Goal: Task Accomplishment & Management: Use online tool/utility

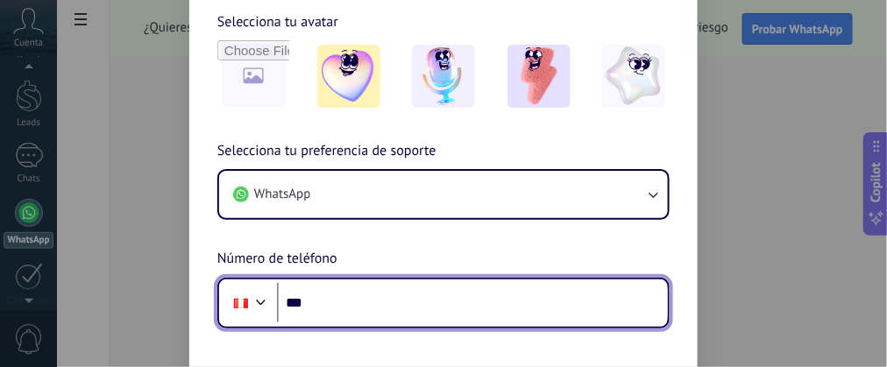
click at [371, 311] on input "***" at bounding box center [472, 303] width 391 height 40
type input "**********"
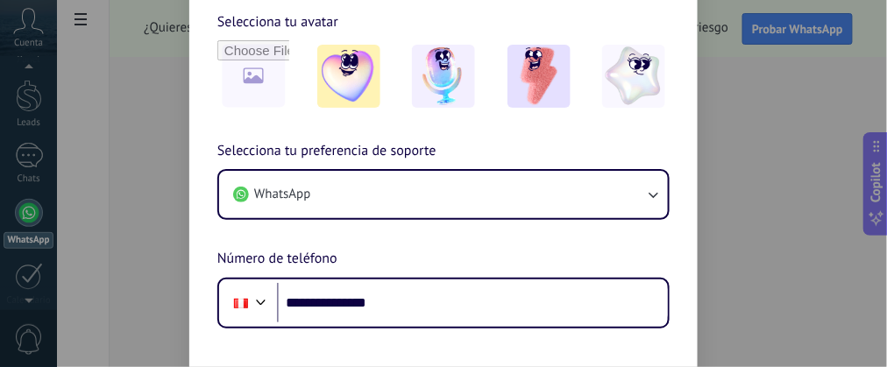
drag, startPoint x: 881, startPoint y: 81, endPoint x: 874, endPoint y: 108, distance: 28.1
click at [874, 108] on div "**********" at bounding box center [443, 183] width 887 height 367
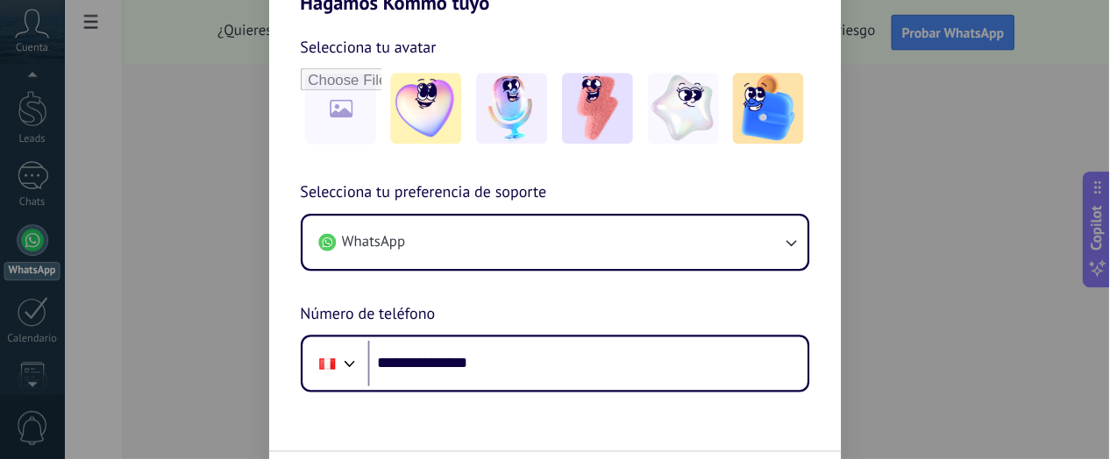
scroll to position [49, 0]
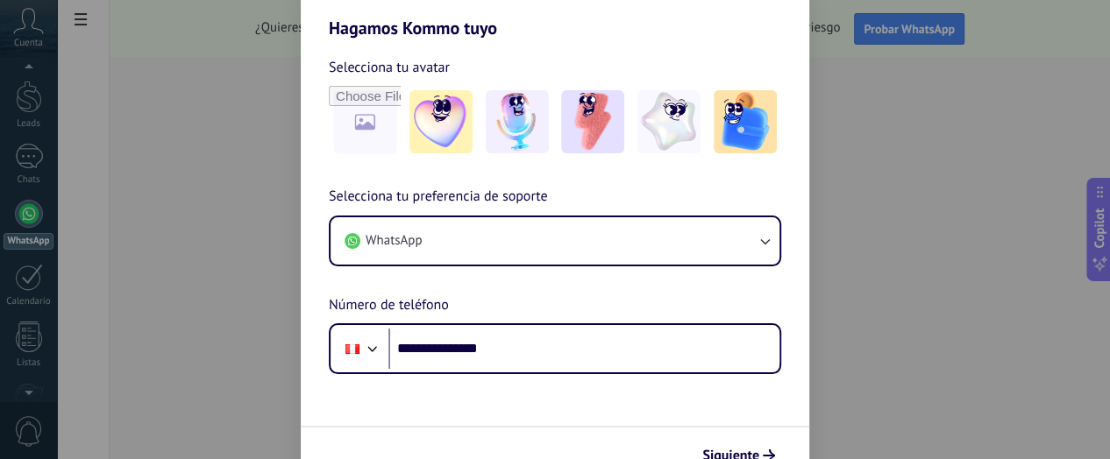
drag, startPoint x: 857, startPoint y: 3, endPoint x: 532, endPoint y: 33, distance: 326.7
click at [532, 33] on h2 "Hagamos Kommo tuyo" at bounding box center [555, 6] width 509 height 63
click at [736, 366] on span "Siguiente" at bounding box center [730, 456] width 57 height 12
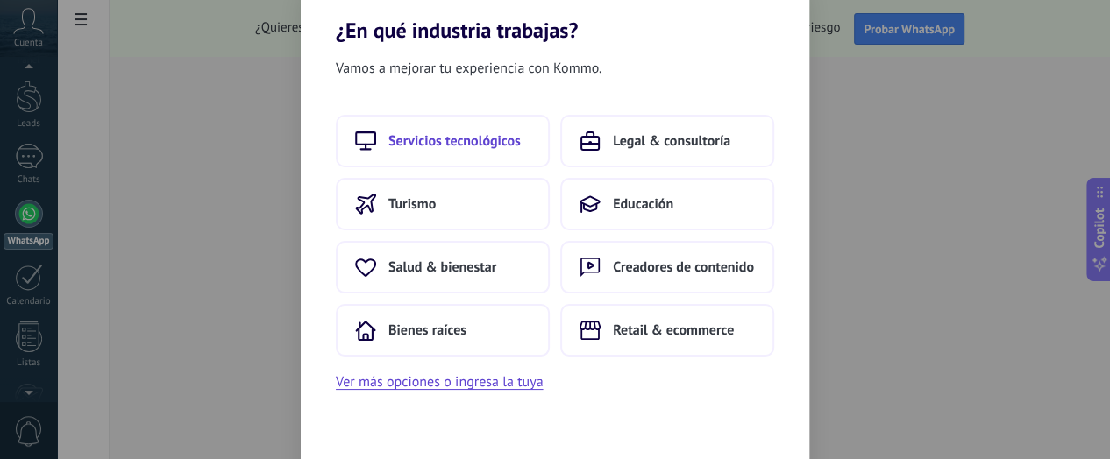
click at [438, 133] on span "Servicios tecnológicos" at bounding box center [454, 141] width 132 height 18
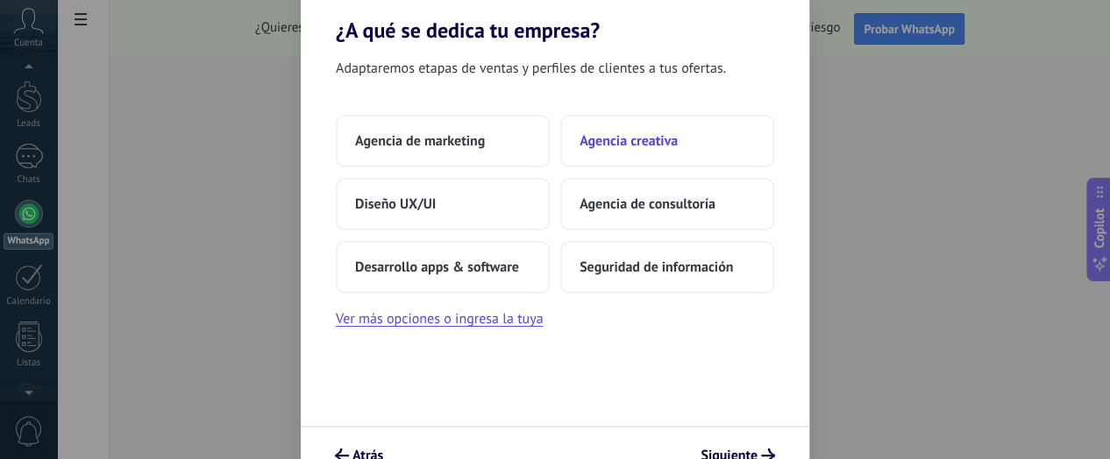
click at [610, 153] on button "Agencia creativa" at bounding box center [667, 141] width 214 height 53
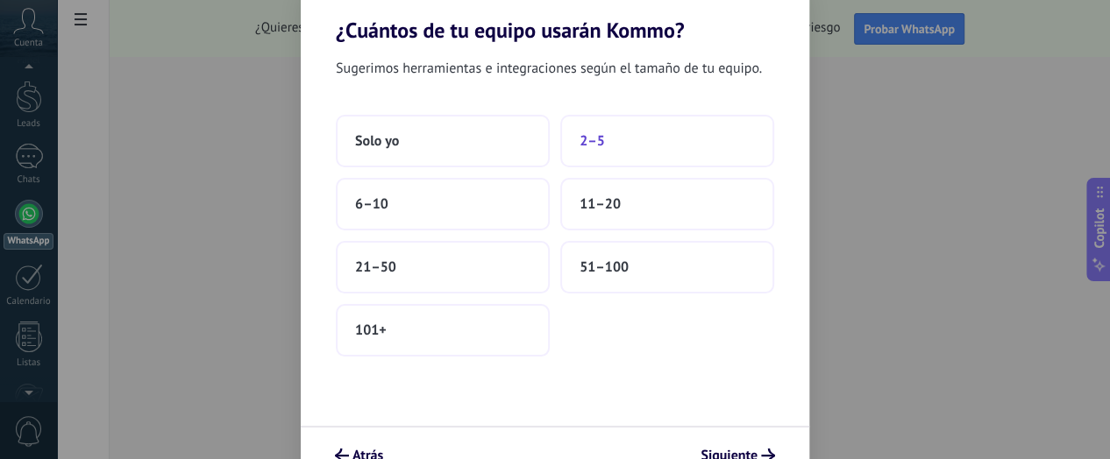
click at [618, 139] on button "2–5" at bounding box center [667, 141] width 214 height 53
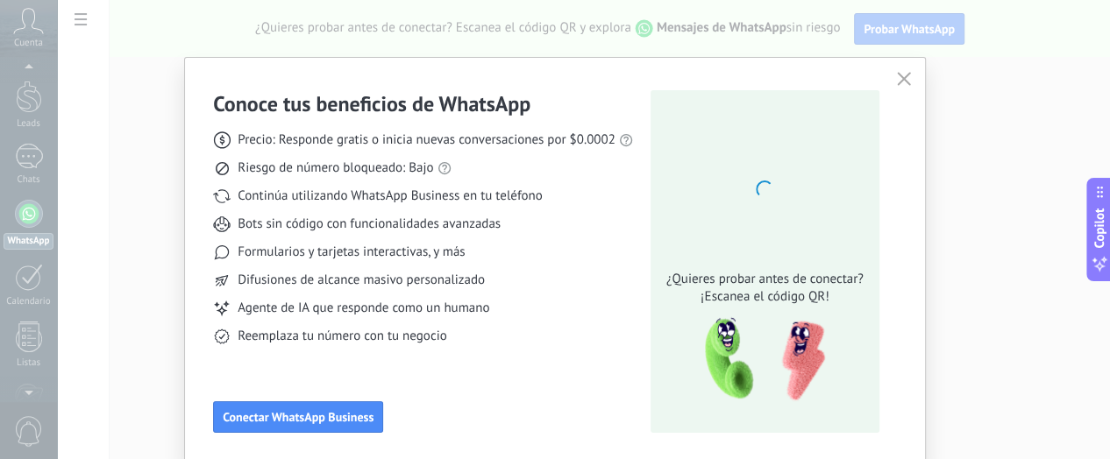
drag, startPoint x: 1102, startPoint y: 56, endPoint x: 1101, endPoint y: 97, distance: 41.2
click at [886, 97] on div "Conoce tus beneficios de WhatsApp Precio: Responde gratis o inicia nuevas conve…" at bounding box center [555, 229] width 1110 height 459
click at [323, 366] on span "Conectar WhatsApp Business" at bounding box center [298, 417] width 151 height 12
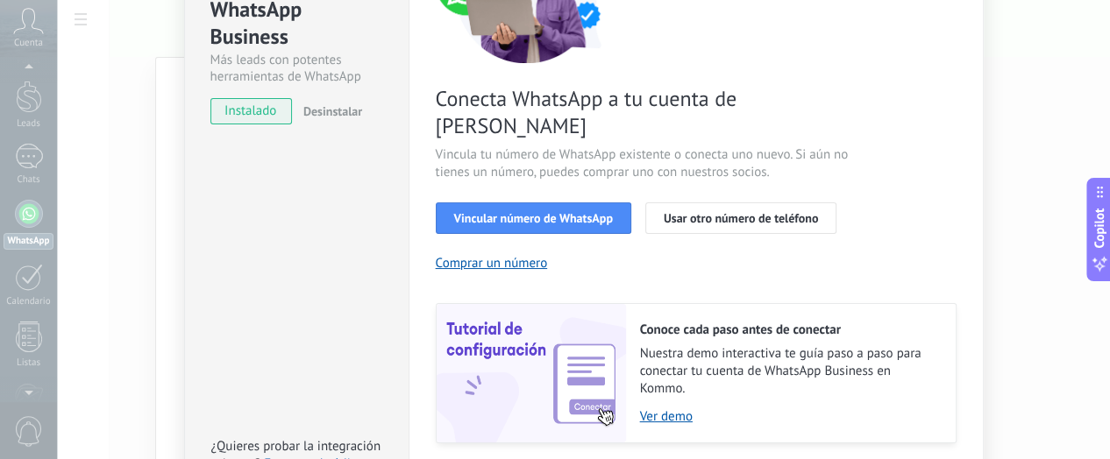
scroll to position [109, 0]
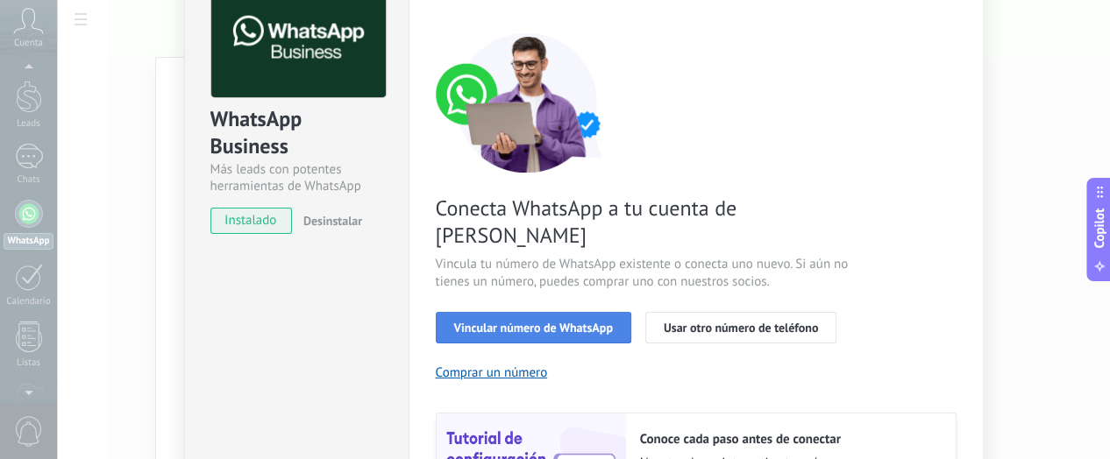
click at [557, 322] on span "Vincular número de WhatsApp" at bounding box center [533, 328] width 159 height 12
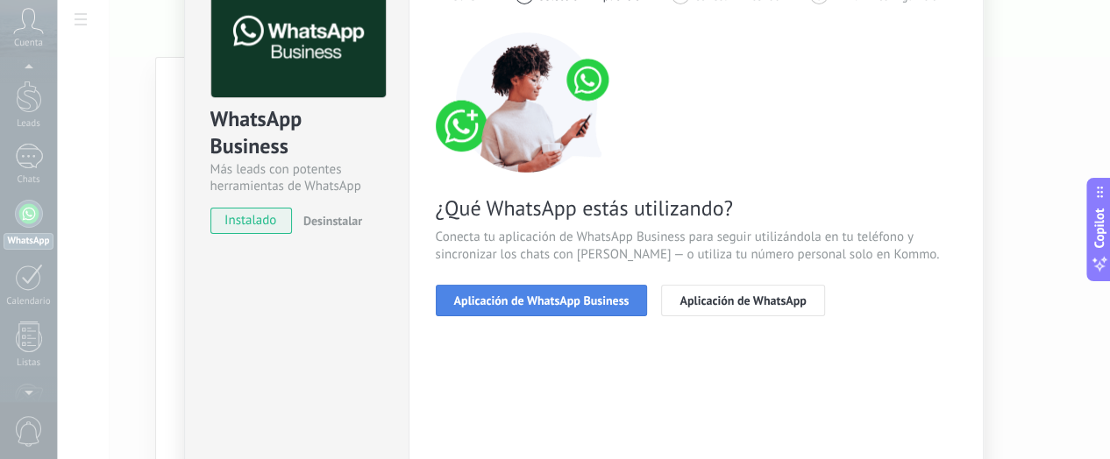
click at [616, 302] on span "Aplicación de WhatsApp Business" at bounding box center [541, 301] width 175 height 12
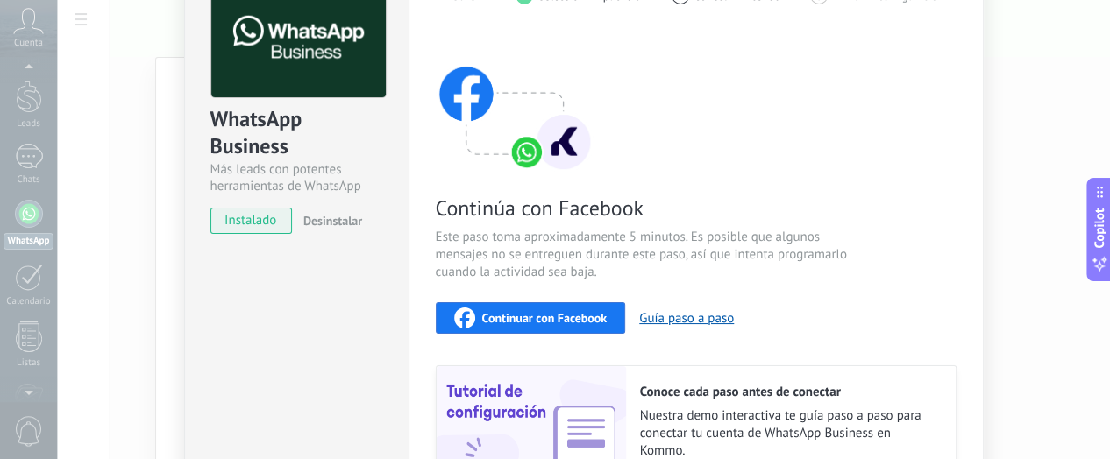
click at [540, 308] on div "Continuar con Facebook" at bounding box center [530, 318] width 153 height 21
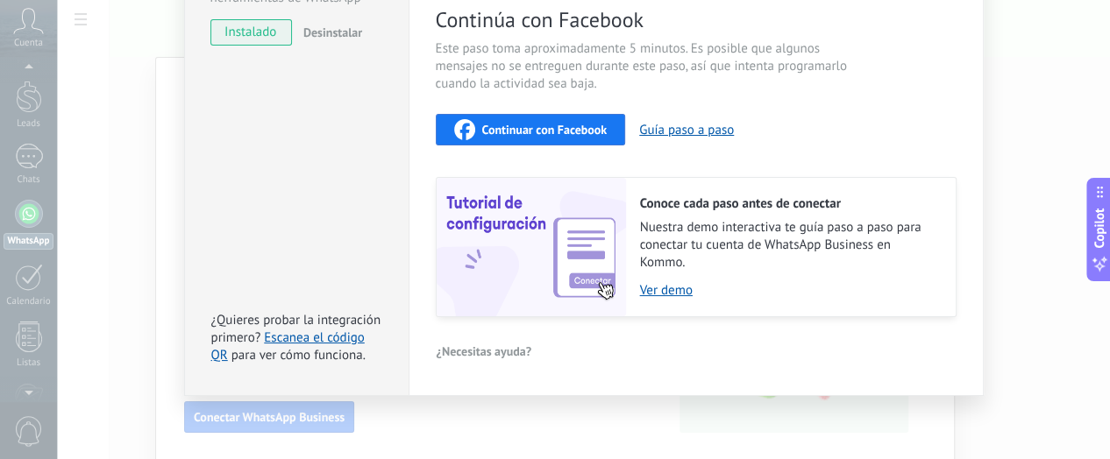
scroll to position [188, 0]
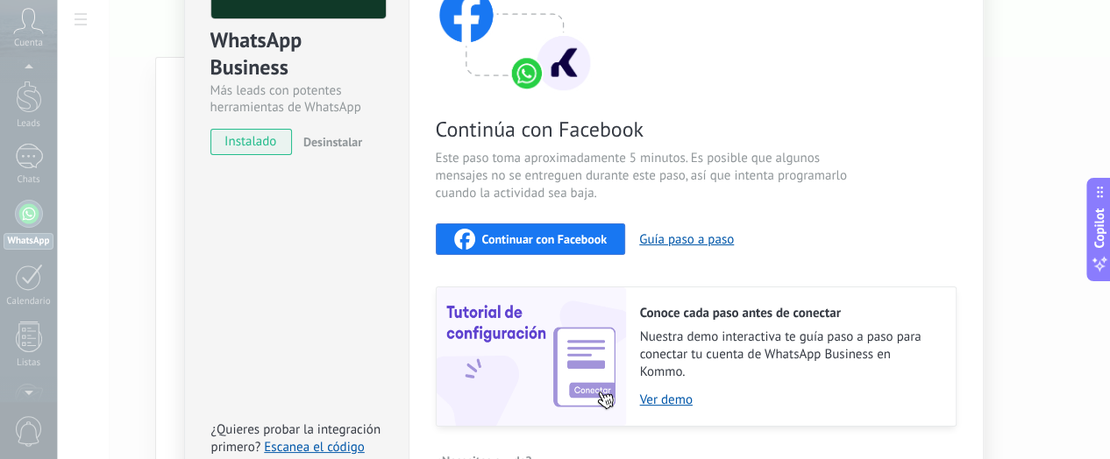
click at [559, 233] on span "Continuar con Facebook" at bounding box center [544, 239] width 125 height 12
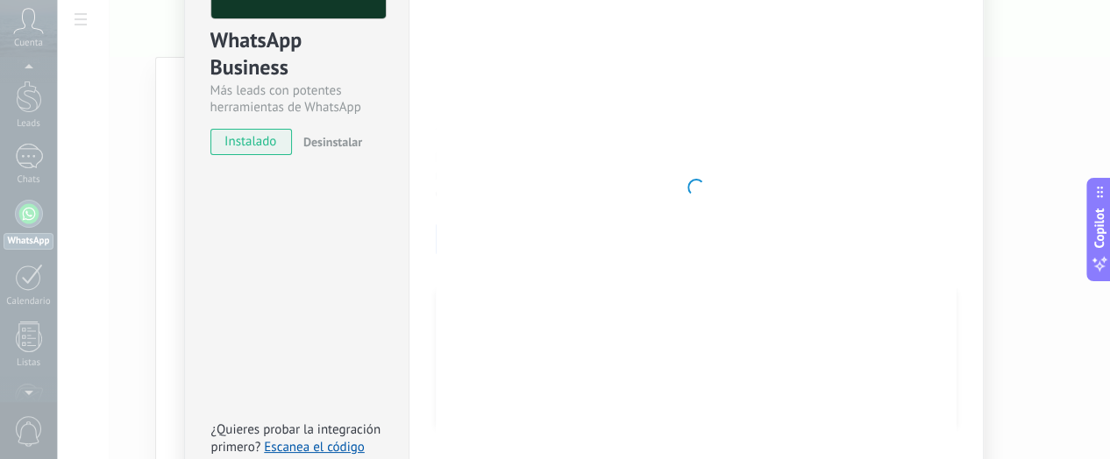
click at [148, 104] on div "WhatsApp Business Más leads con potentes herramientas de WhatsApp instalado Des…" at bounding box center [583, 229] width 1053 height 459
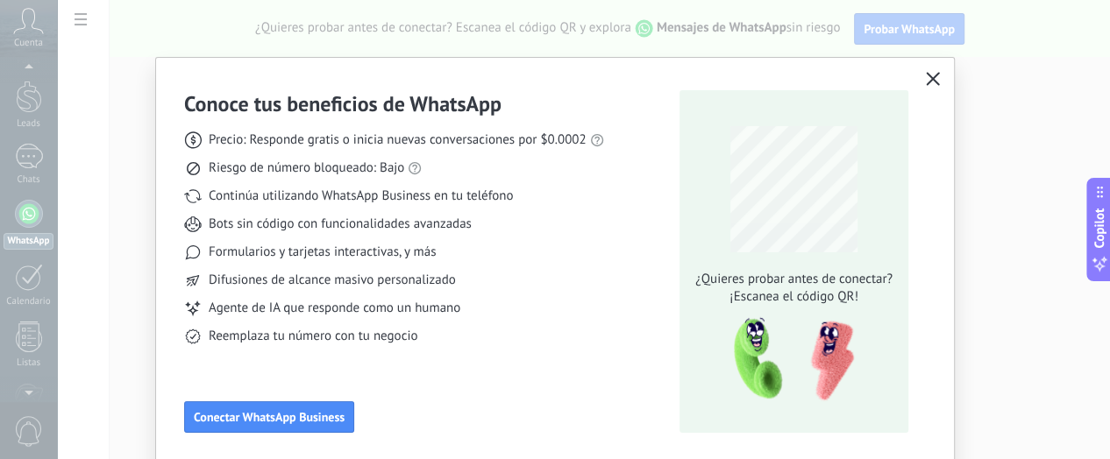
scroll to position [0, 0]
click at [260, 366] on span "Conectar WhatsApp Business" at bounding box center [269, 417] width 151 height 12
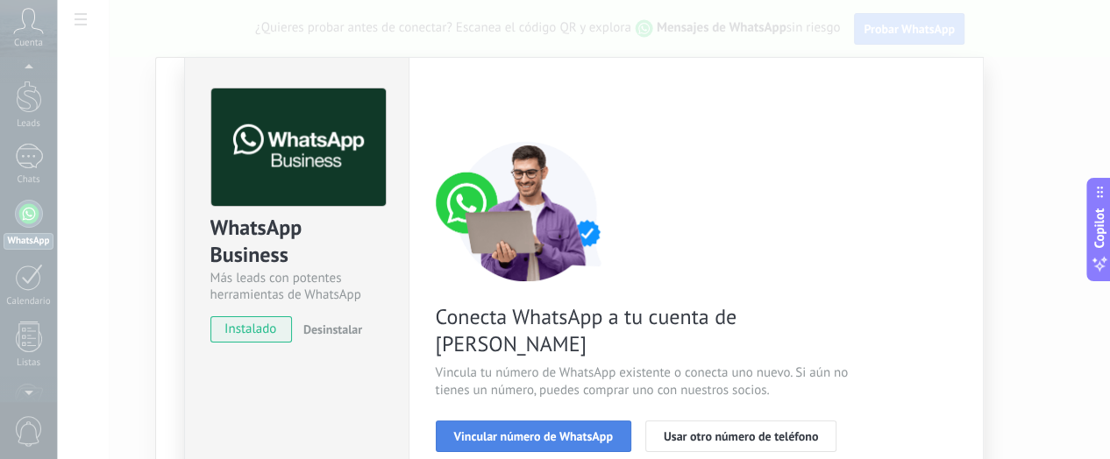
click at [501, 366] on span "Vincular número de WhatsApp" at bounding box center [533, 436] width 159 height 12
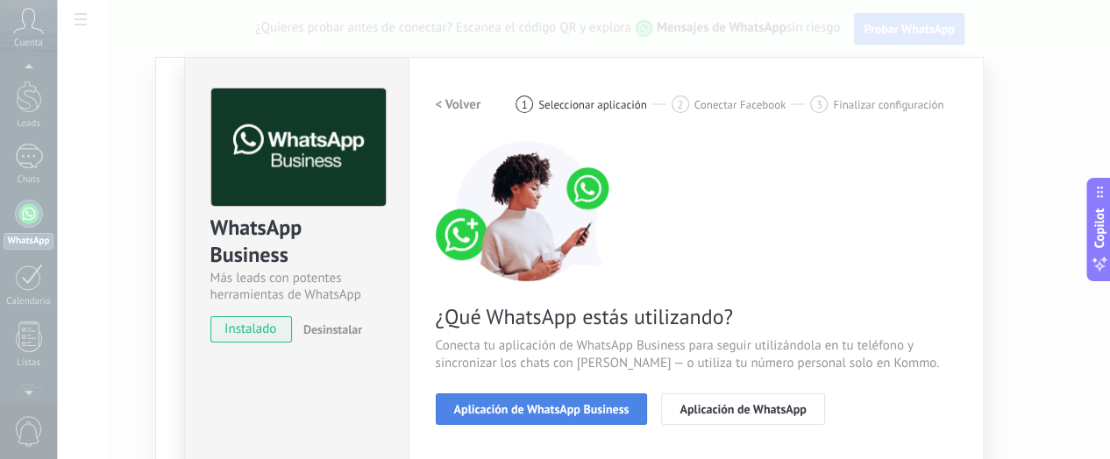
click at [575, 366] on span "Aplicación de WhatsApp Business" at bounding box center [541, 409] width 175 height 12
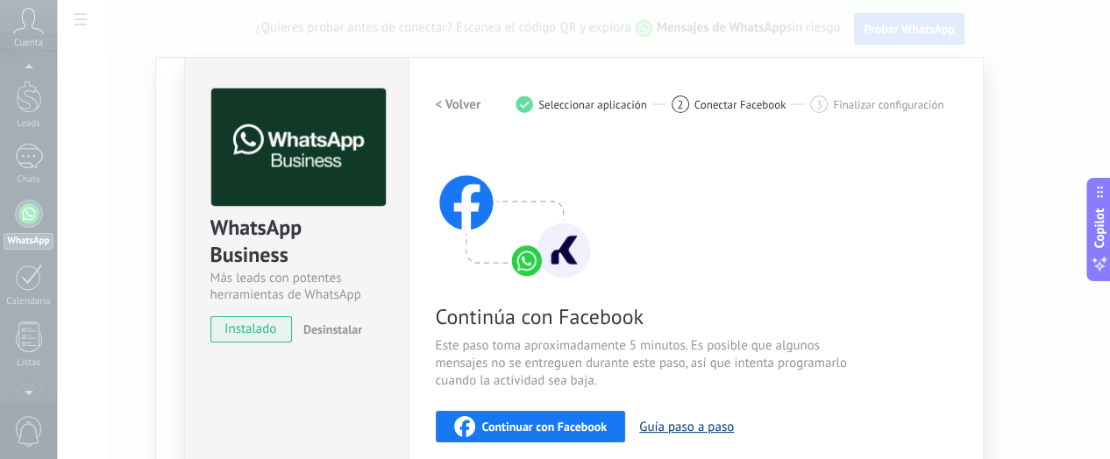
click at [683, 366] on button "Guía paso a paso" at bounding box center [686, 427] width 95 height 17
